Goal: Task Accomplishment & Management: Manage account settings

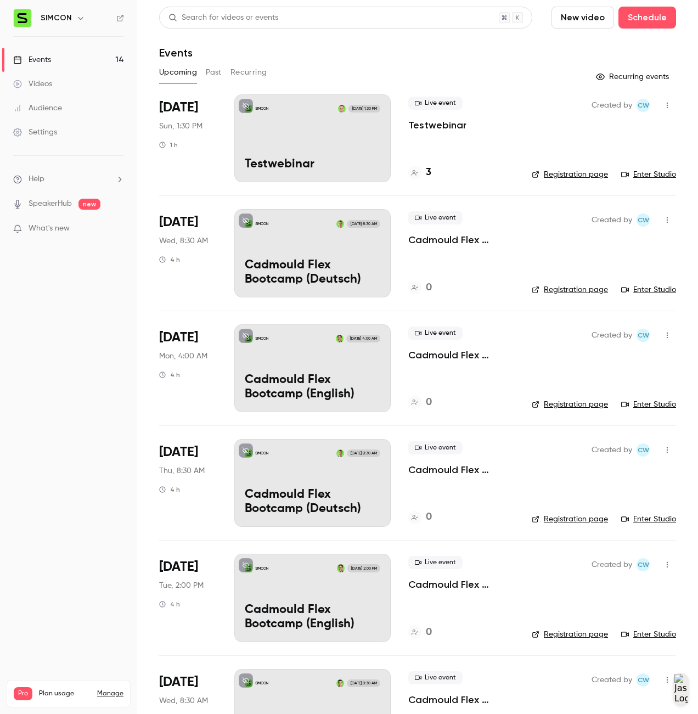
click at [62, 60] on link "Events 14" at bounding box center [68, 60] width 137 height 24
click at [340, 160] on p "Testwebinar" at bounding box center [313, 165] width 136 height 14
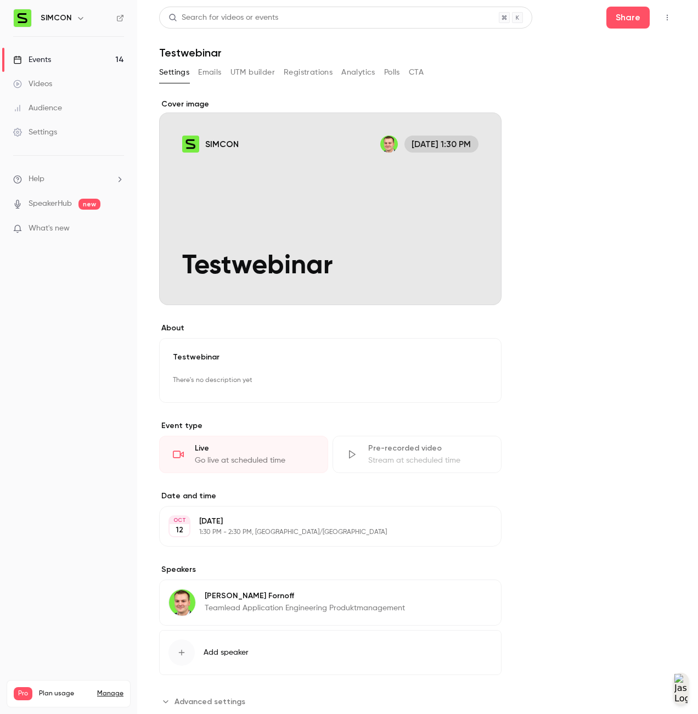
click at [76, 11] on div "SIMCON" at bounding box center [68, 18] width 111 height 19
click at [50, 63] on div "Events" at bounding box center [32, 59] width 38 height 11
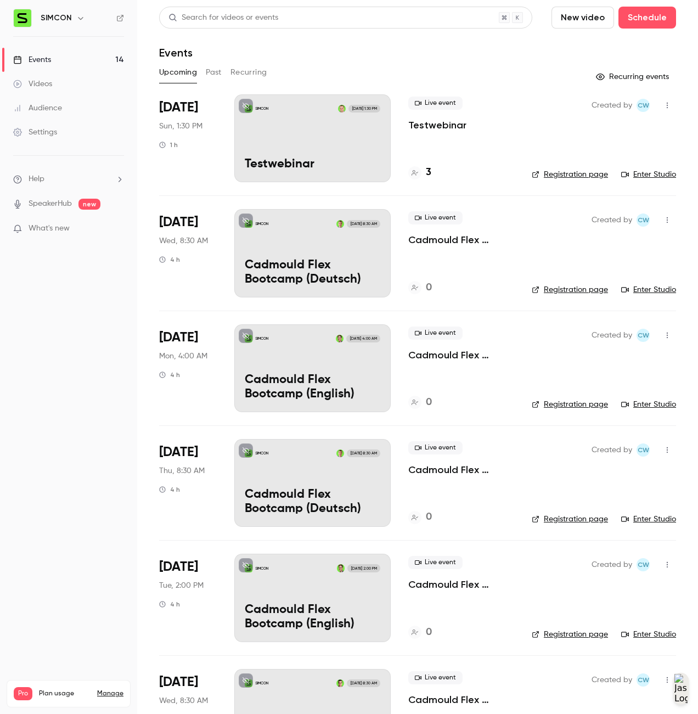
click at [327, 262] on p "Cadmould Flex Bootcamp (Deutsch)" at bounding box center [313, 272] width 136 height 29
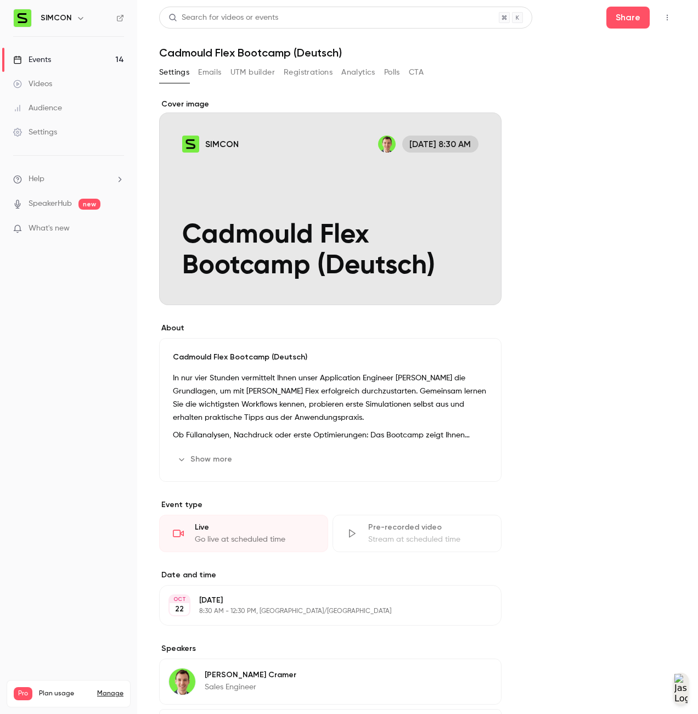
click at [301, 69] on button "Registrations" at bounding box center [308, 73] width 49 height 18
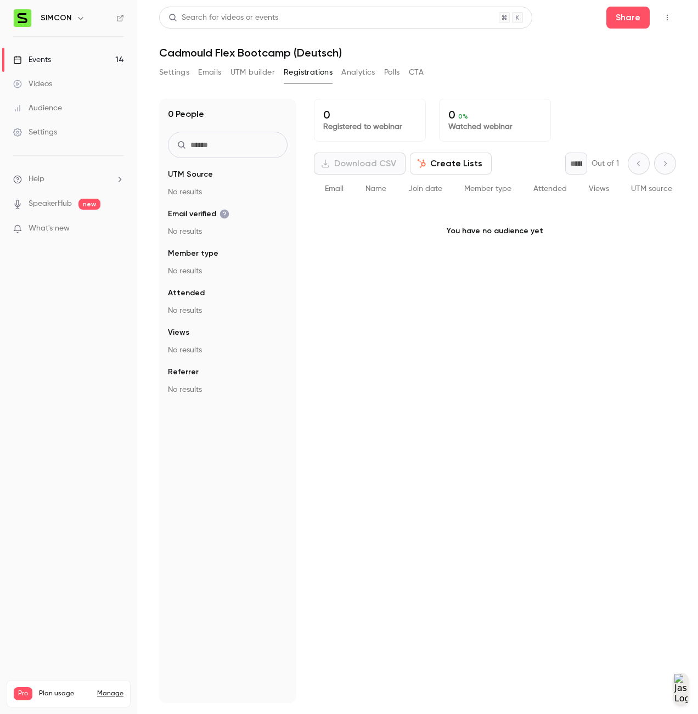
click at [168, 75] on button "Settings" at bounding box center [174, 73] width 30 height 18
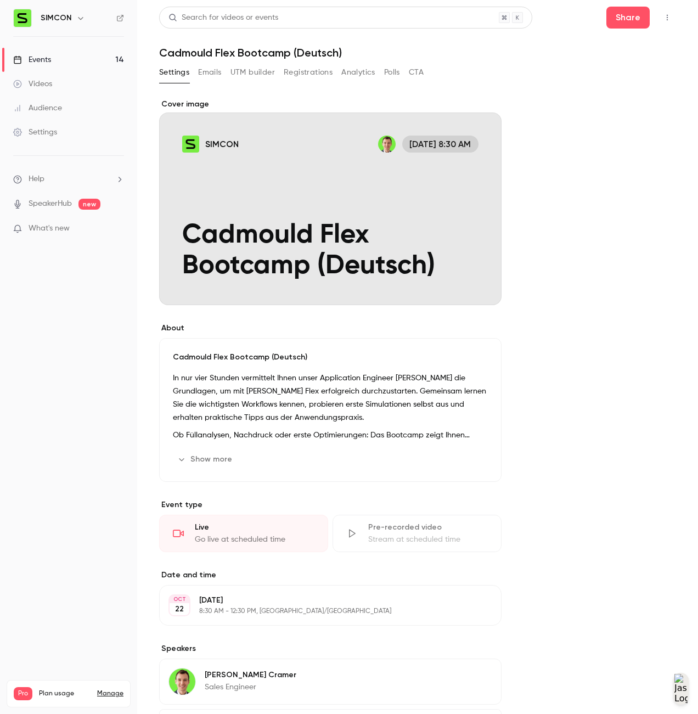
click at [46, 63] on div "Events" at bounding box center [32, 59] width 38 height 11
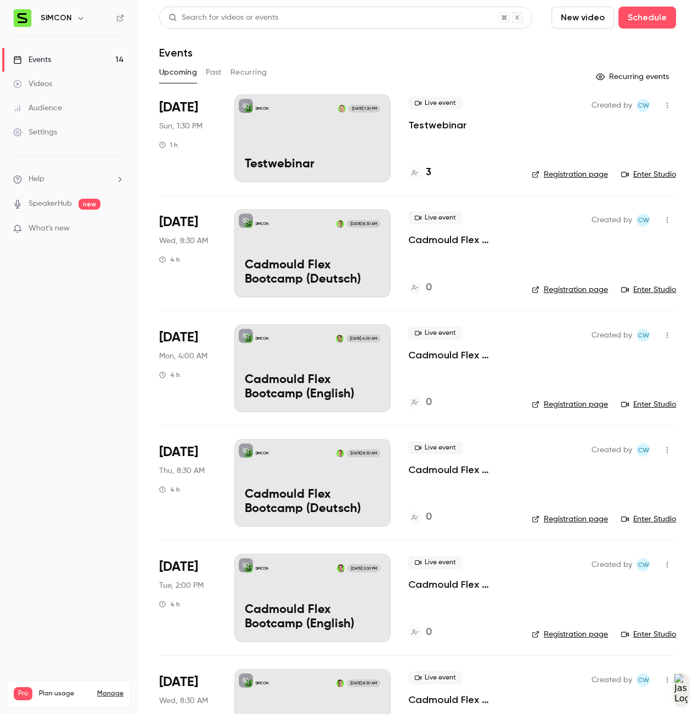
click at [558, 290] on link "Registration page" at bounding box center [570, 289] width 76 height 11
